Goal: Task Accomplishment & Management: Complete application form

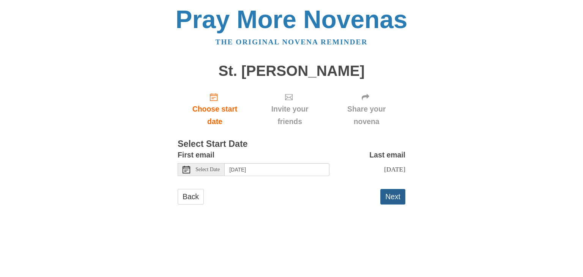
click at [398, 198] on button "Next" at bounding box center [392, 197] width 25 height 16
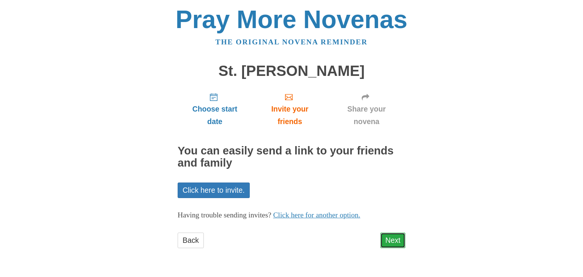
click at [394, 239] on link "Next" at bounding box center [392, 241] width 25 height 16
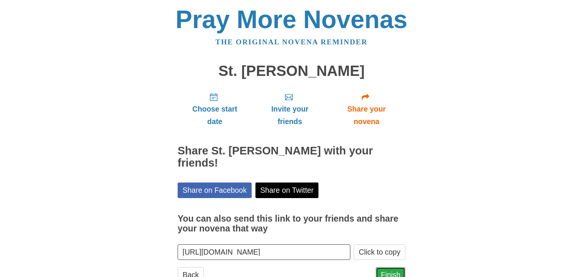
click at [389, 267] on link "Finish" at bounding box center [391, 275] width 30 height 16
